Goal: Task Accomplishment & Management: Manage account settings

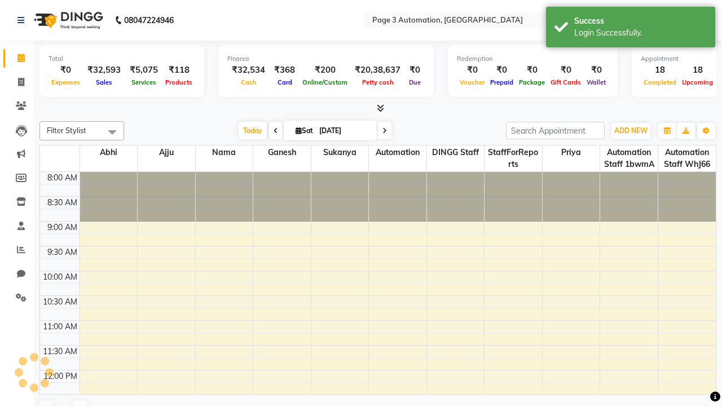
select select "en"
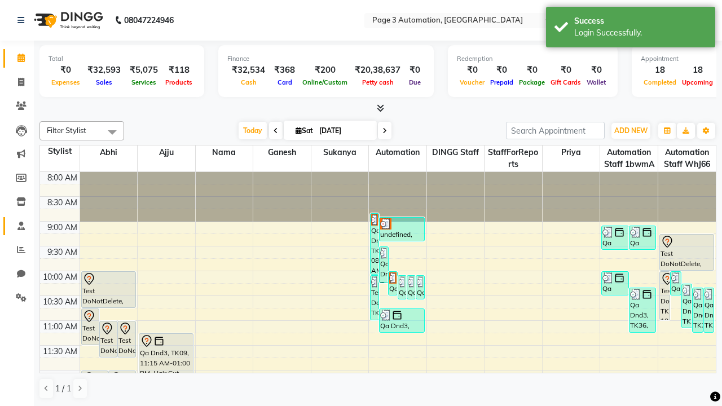
click at [17, 226] on span at bounding box center [21, 226] width 20 height 13
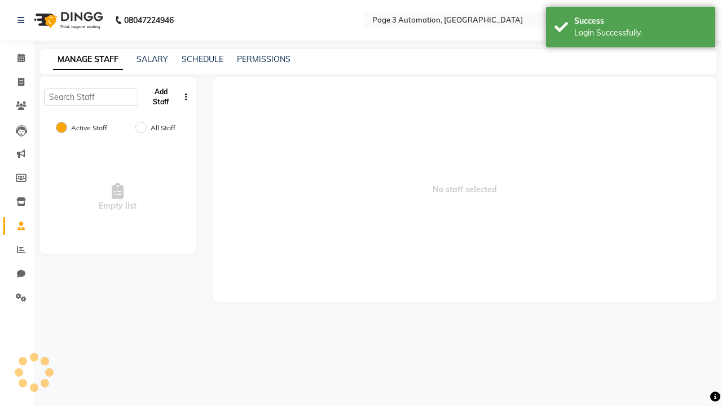
click at [161, 97] on button "Add Staff" at bounding box center [161, 96] width 37 height 29
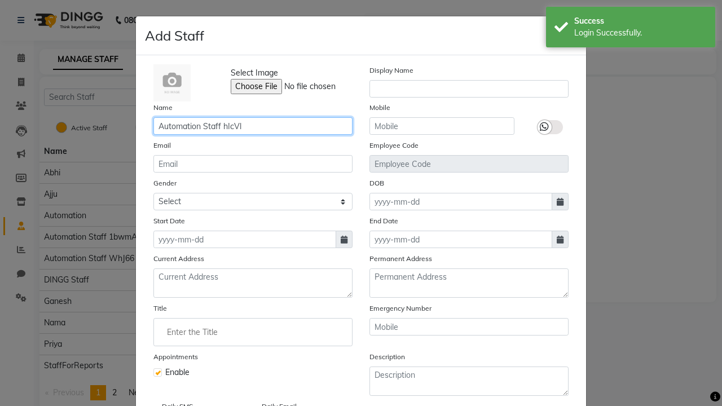
type input "Automation Staff hIcVl"
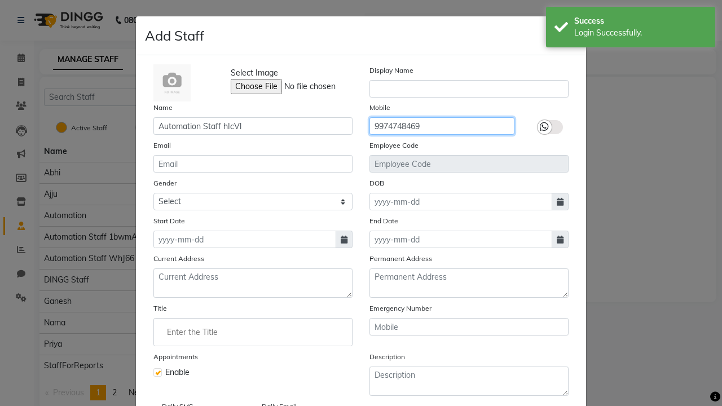
type input "9974748469"
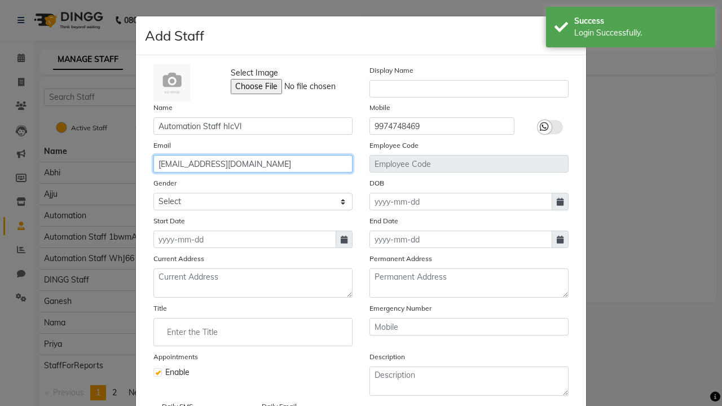
type input "[EMAIL_ADDRESS][DOMAIN_NAME]"
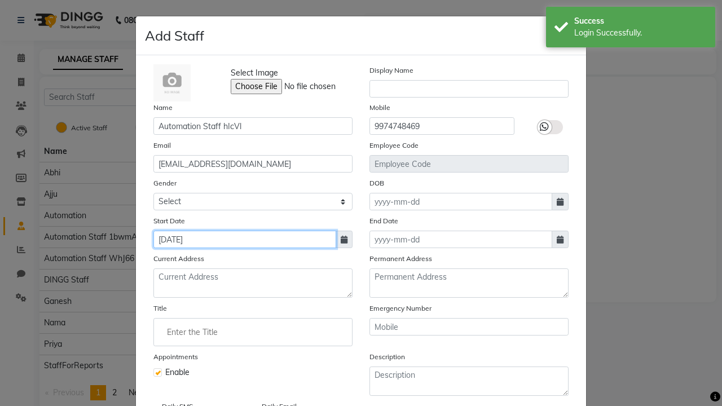
type input "[DATE]"
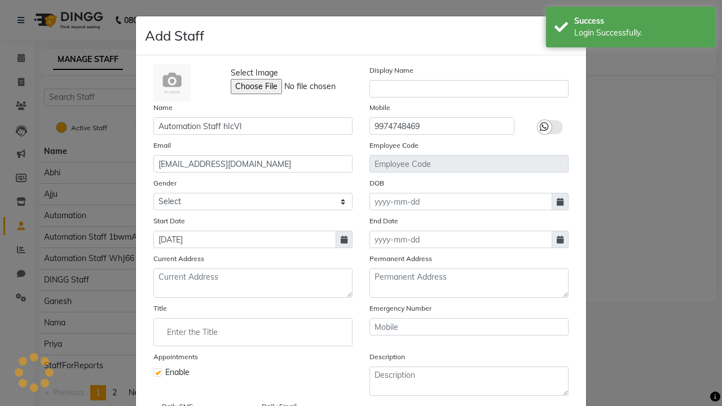
scroll to position [91, 0]
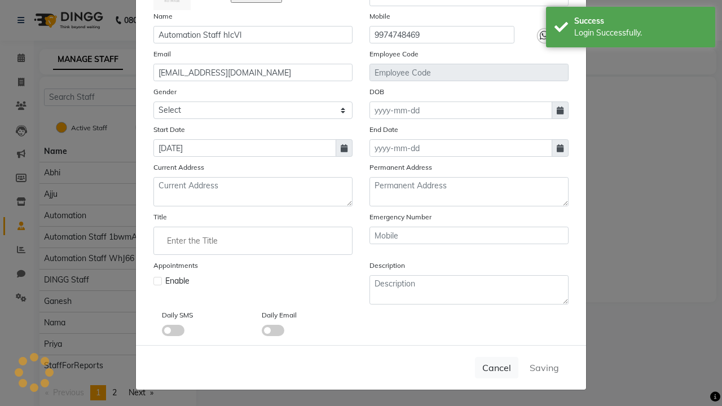
checkbox input "false"
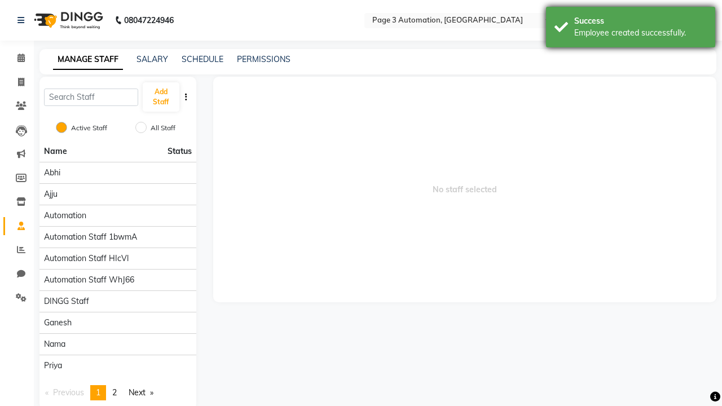
click at [631, 29] on div "Employee created successfully." at bounding box center [641, 33] width 133 height 12
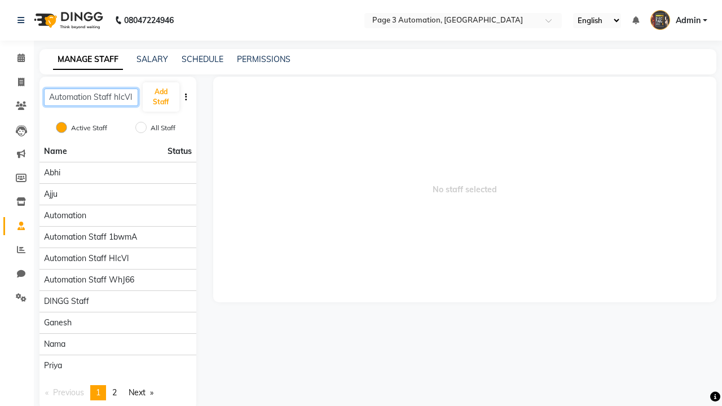
type input "Automation Staff hIcVl"
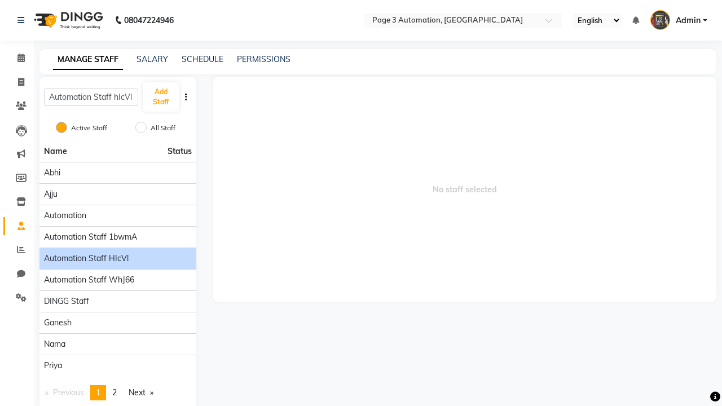
click at [117, 253] on span "Automation Staff hIcVl" at bounding box center [86, 259] width 85 height 12
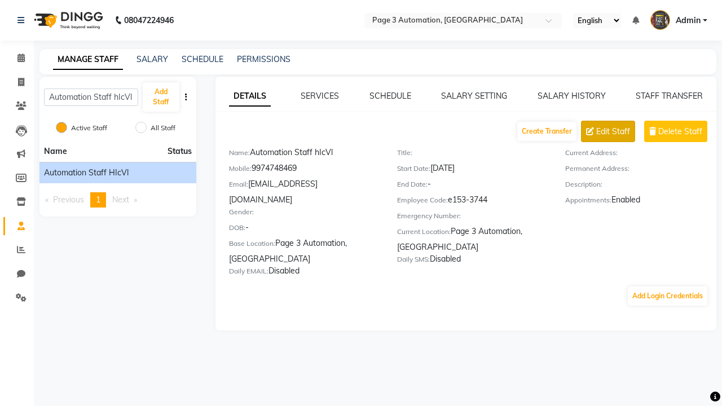
click at [613, 131] on span "Edit Staff" at bounding box center [614, 132] width 34 height 12
select select "[DEMOGRAPHIC_DATA]"
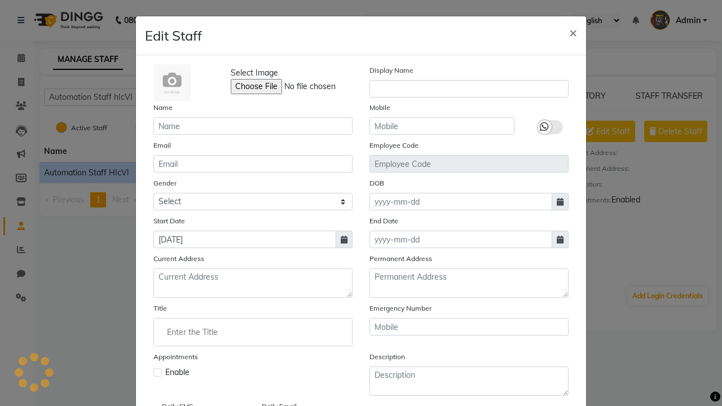
select select
checkbox input "false"
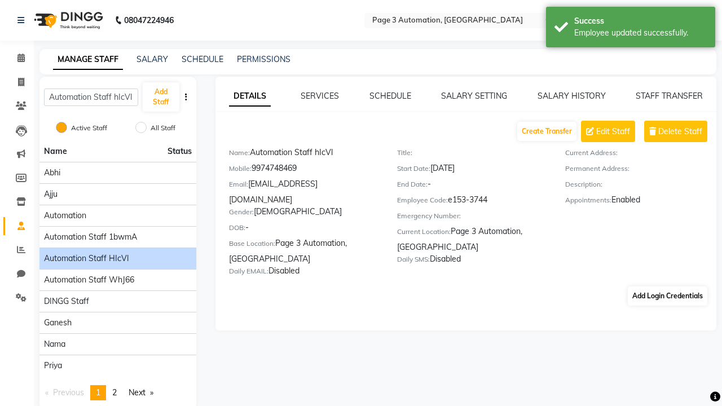
click at [631, 29] on div "Employee updated successfully." at bounding box center [641, 33] width 133 height 12
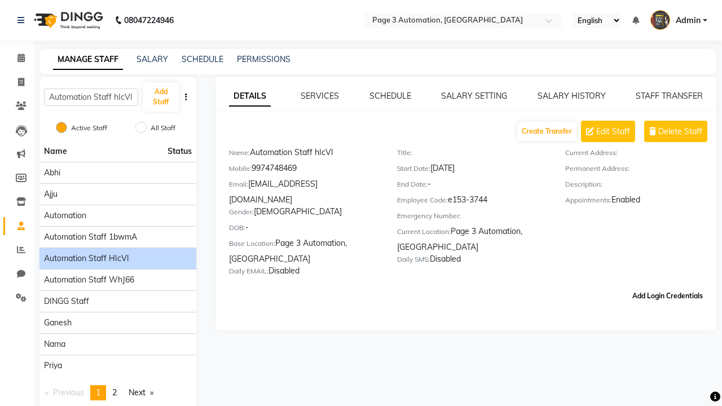
click at [668, 287] on button "Add Login Credentials" at bounding box center [668, 296] width 80 height 19
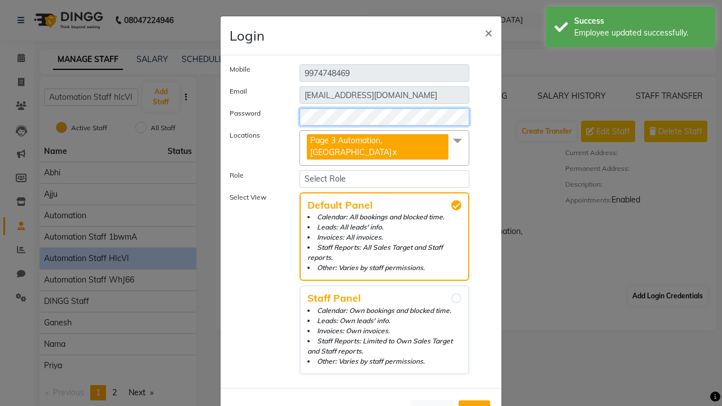
select select "4944"
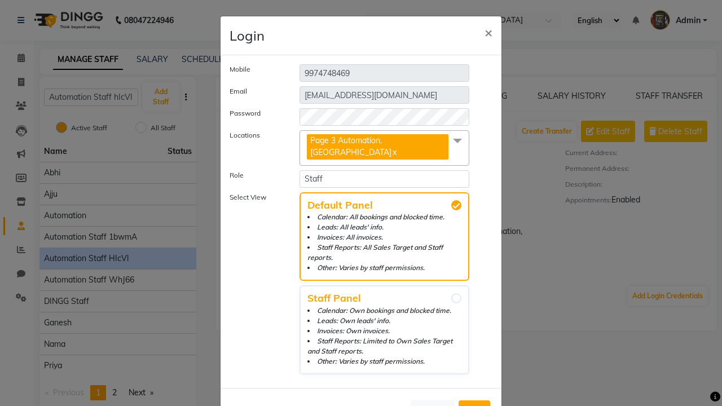
click at [475, 405] on span "Add" at bounding box center [475, 410] width 18 height 11
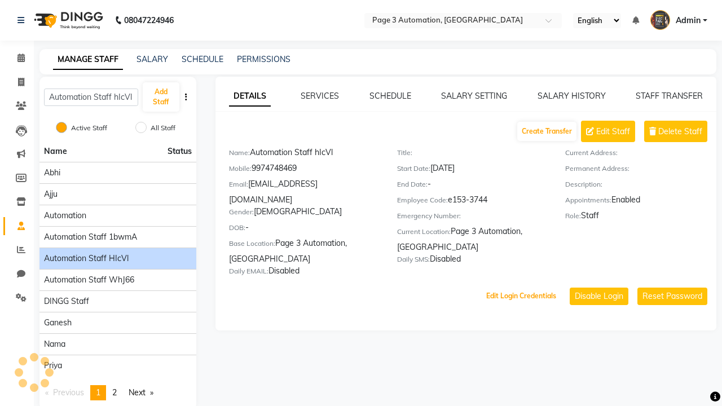
scroll to position [17, 0]
click at [521, 287] on button "Edit Login Credentials" at bounding box center [521, 296] width 79 height 19
select select "5477"
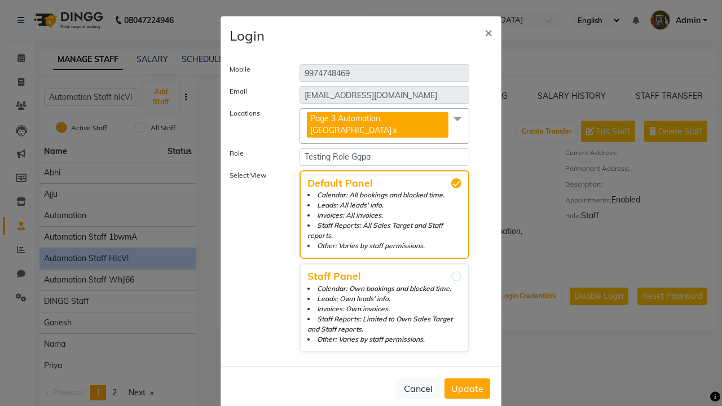
click at [467, 383] on span "Update" at bounding box center [467, 388] width 32 height 11
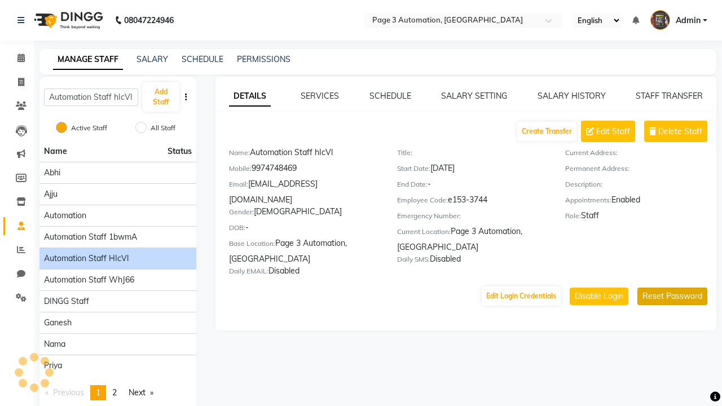
click at [661, 288] on button "Reset Password" at bounding box center [673, 296] width 70 height 17
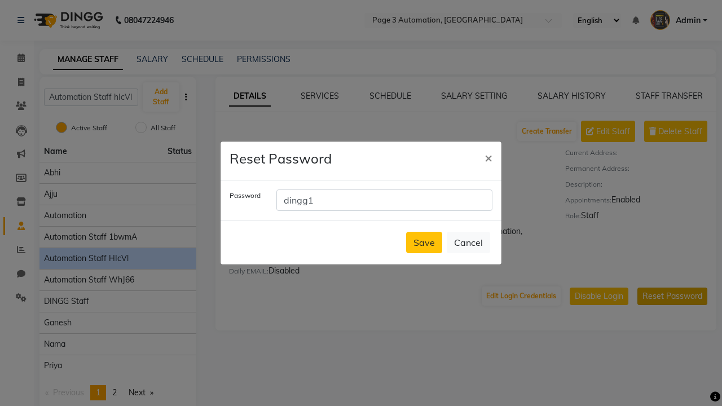
scroll to position [20, 0]
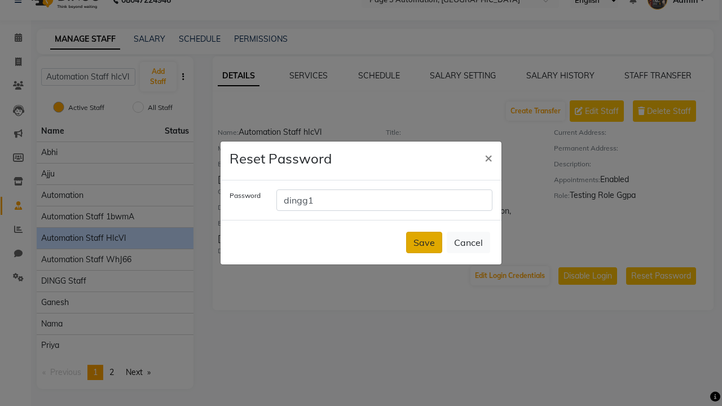
type input "dingg1"
click at [424, 243] on button "Save" at bounding box center [424, 242] width 36 height 21
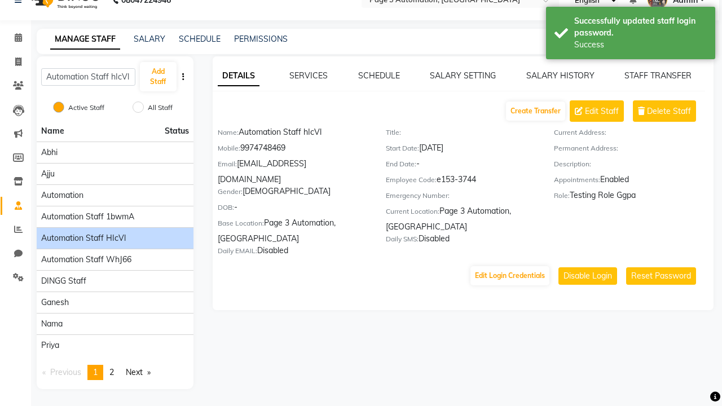
click at [631, 34] on div "Successfully updated staff login password." at bounding box center [641, 27] width 133 height 24
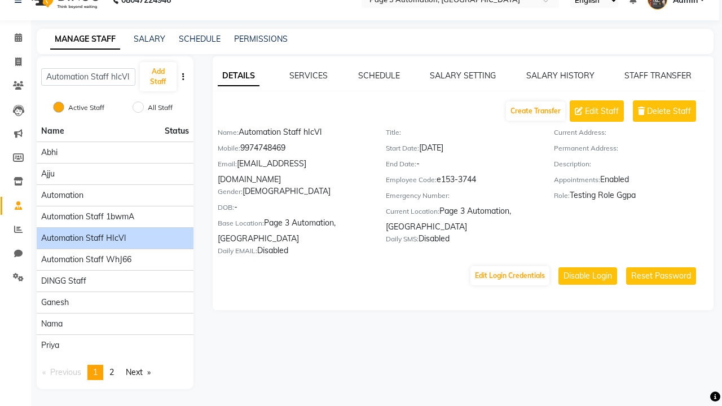
click at [238, 76] on link "DETAILS" at bounding box center [239, 76] width 42 height 20
click at [669, 111] on span "Delete Staff" at bounding box center [669, 112] width 44 height 12
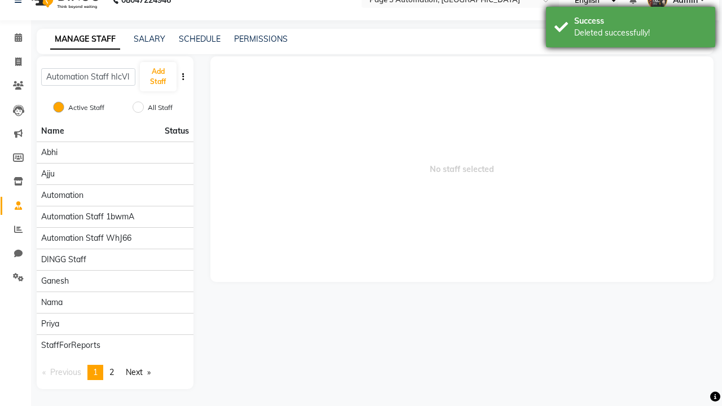
click at [631, 29] on div "Deleted successfully!" at bounding box center [641, 33] width 133 height 12
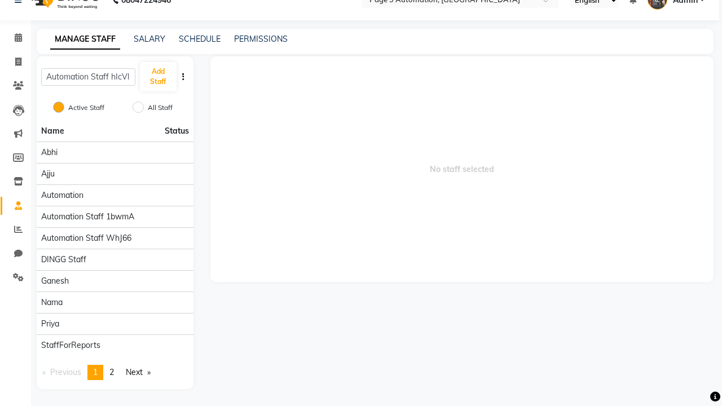
click at [676, 6] on span "Admin" at bounding box center [685, 0] width 25 height 12
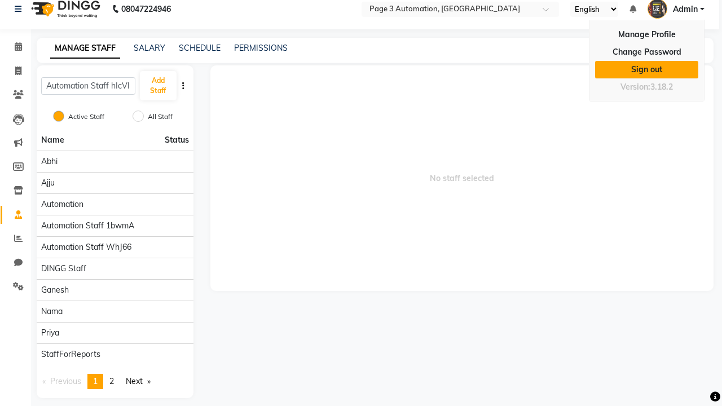
click at [647, 69] on link "Sign out" at bounding box center [646, 69] width 103 height 17
